Goal: Task Accomplishment & Management: Manage account settings

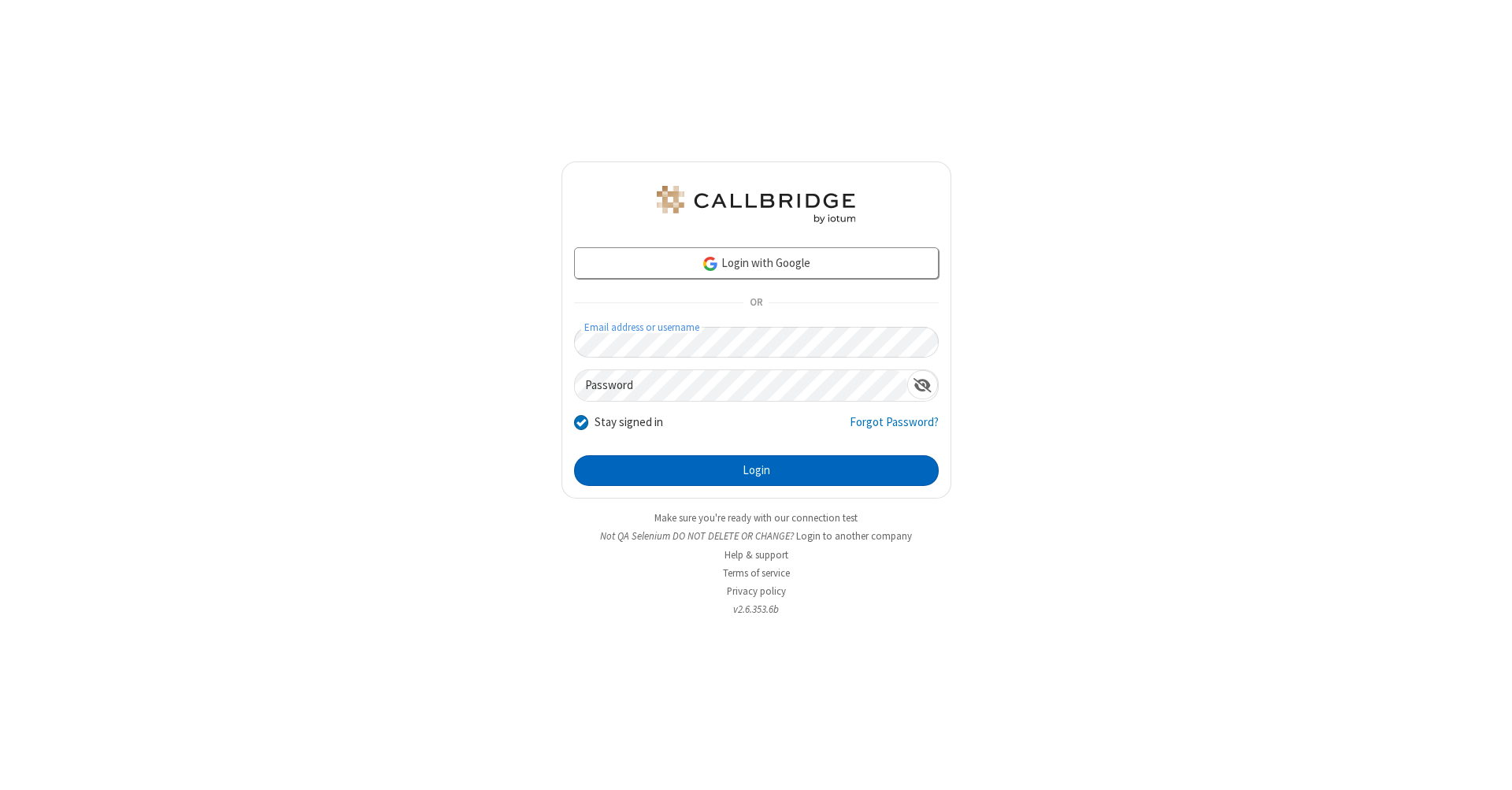
click at [756, 471] on button "Login" at bounding box center [757, 471] width 365 height 32
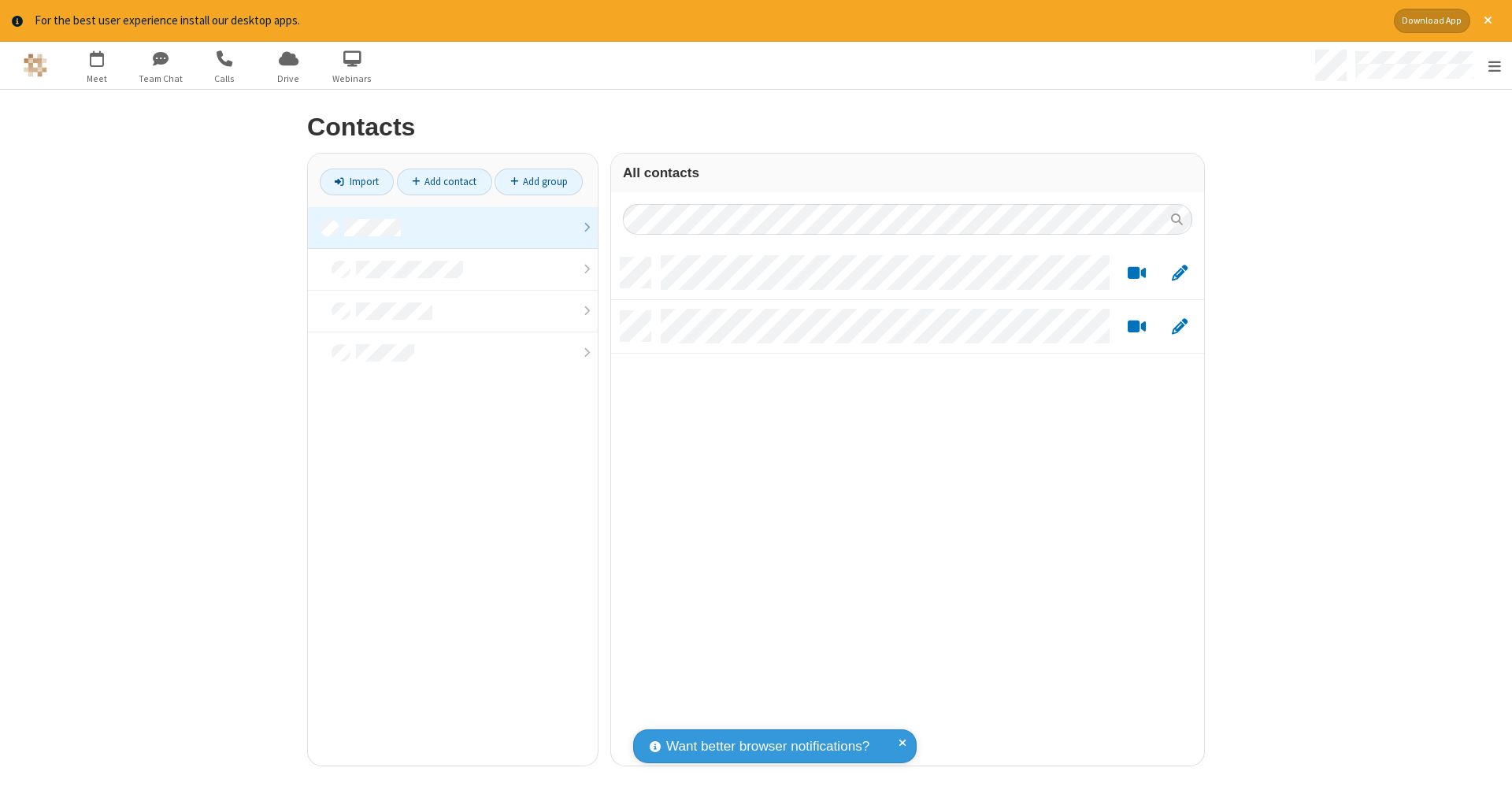
scroll to position [508, 581]
click at [438, 182] on link "Add contact" at bounding box center [444, 182] width 95 height 27
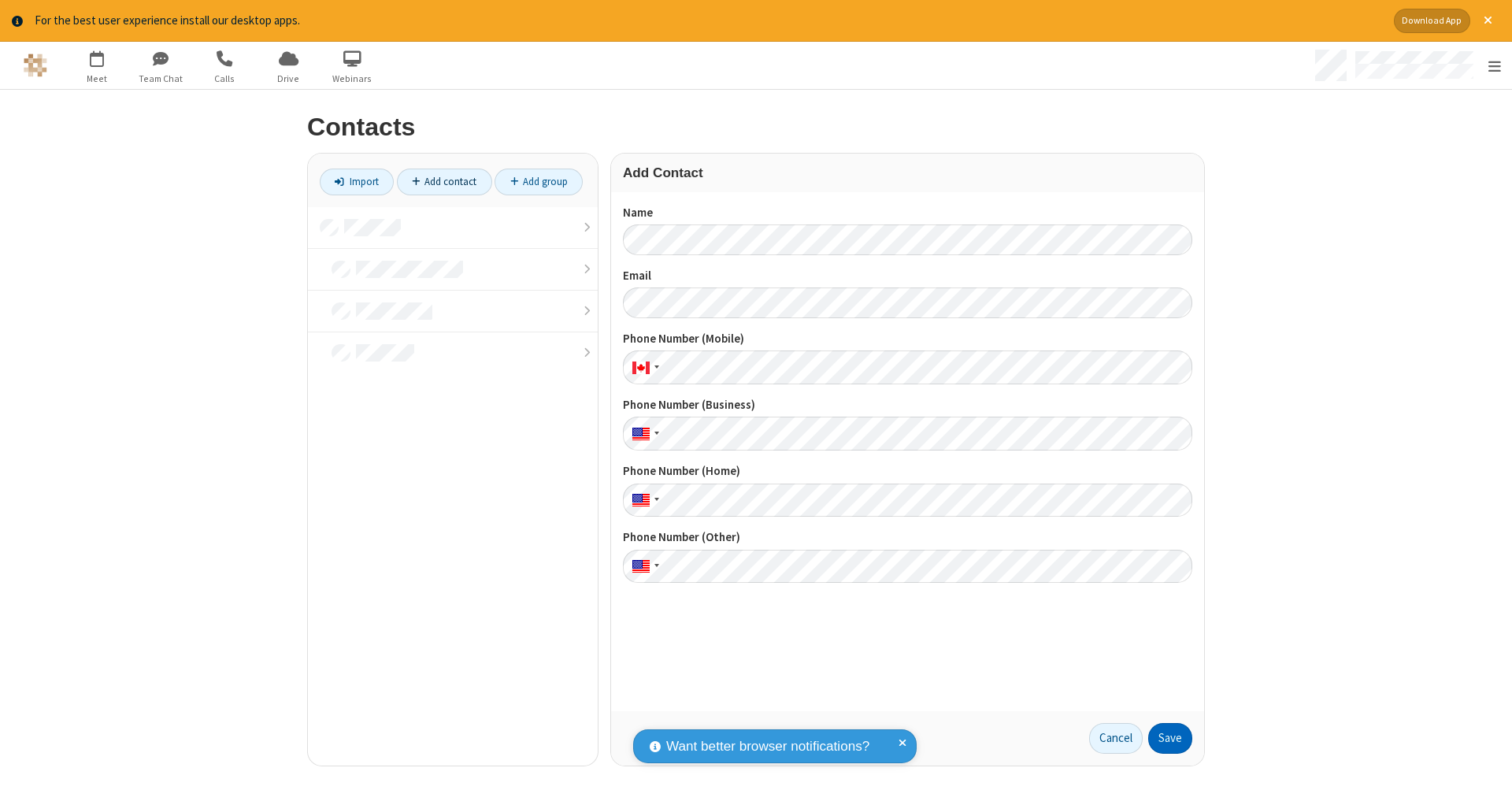
click at [1164, 738] on button "Save" at bounding box center [1171, 739] width 44 height 32
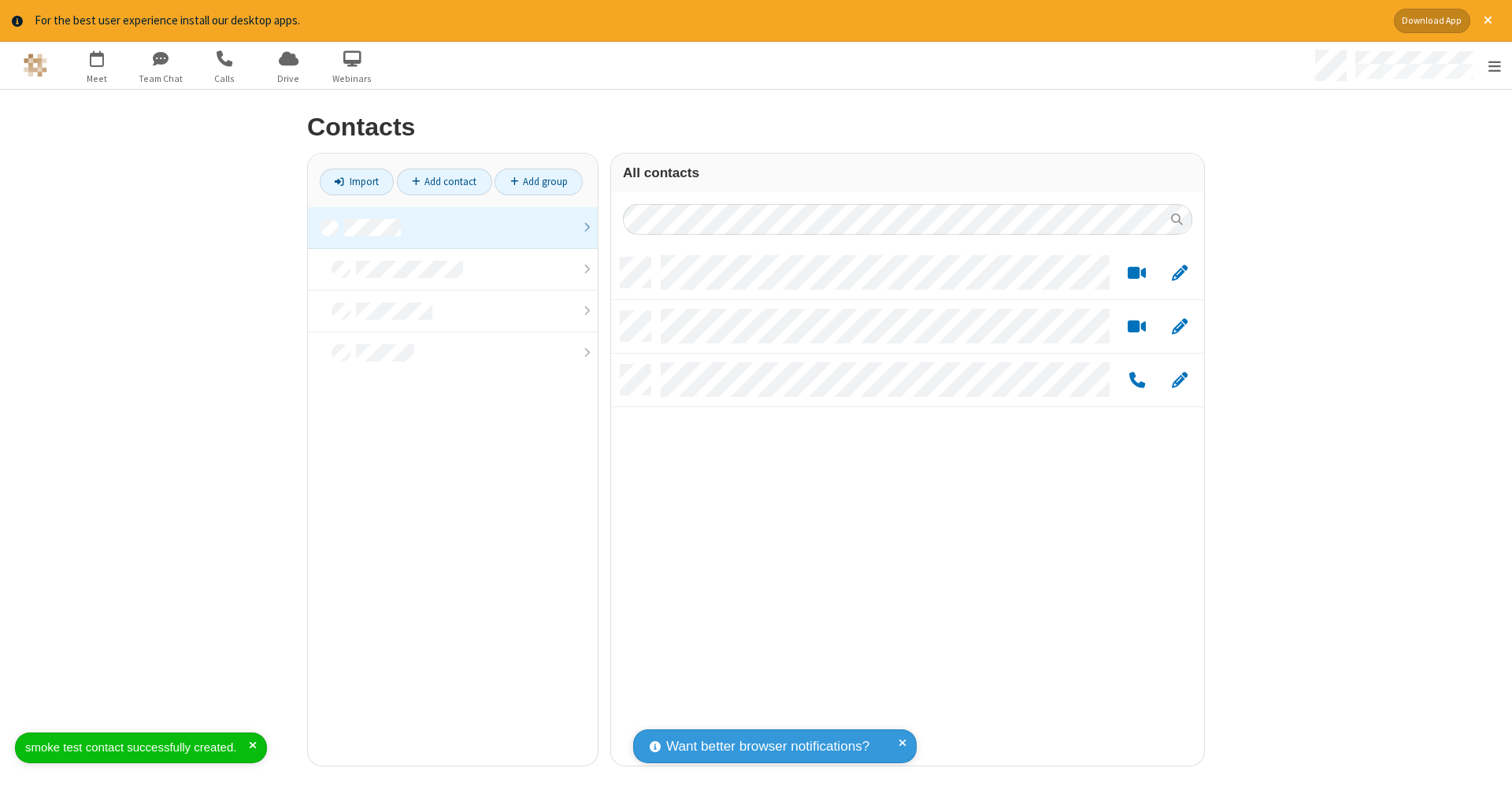
scroll to position [508, 581]
click at [438, 182] on link "Add contact" at bounding box center [444, 182] width 95 height 27
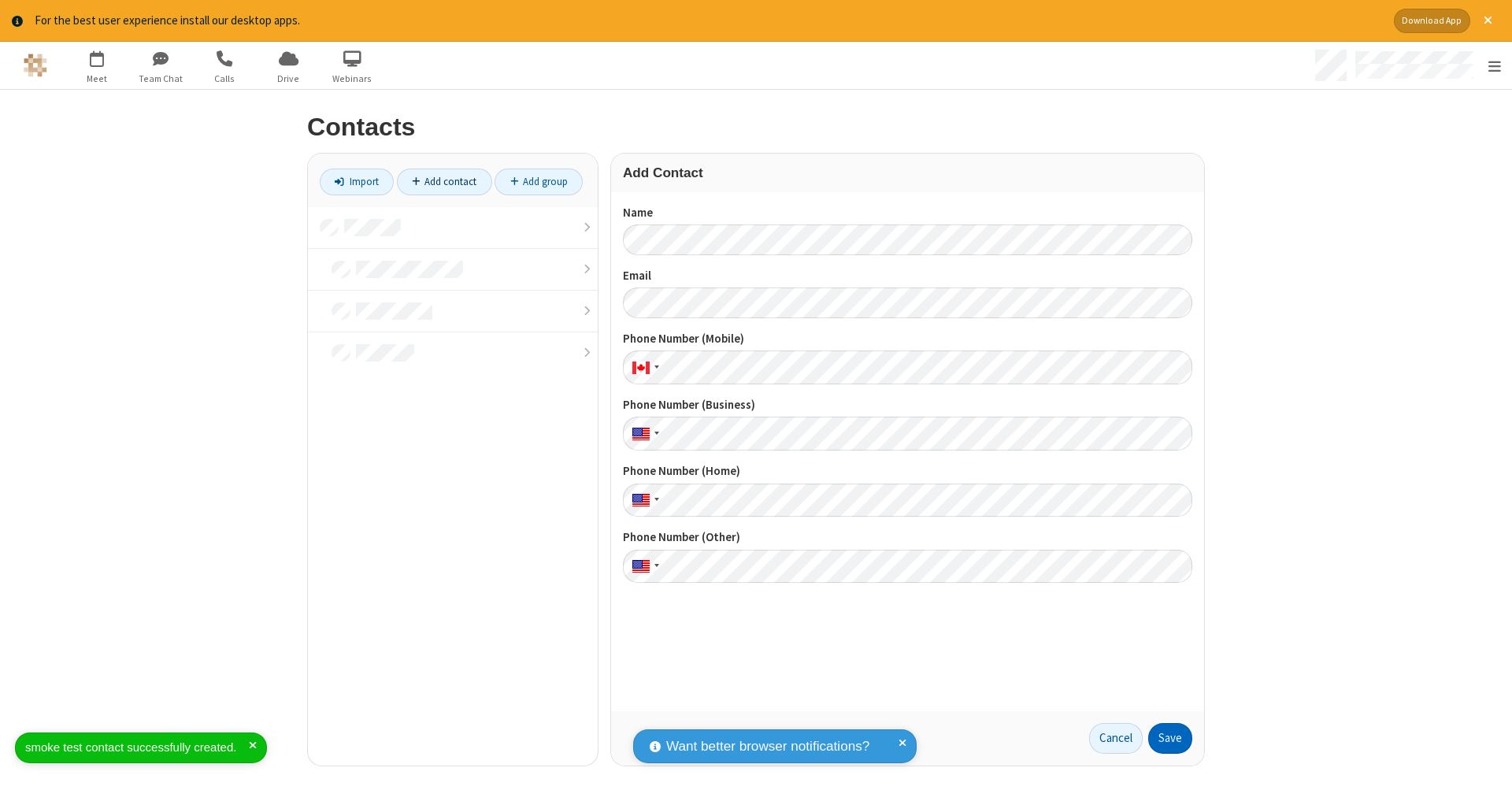
click at [1164, 738] on button "Save" at bounding box center [1171, 739] width 44 height 32
